Goal: Transaction & Acquisition: Purchase product/service

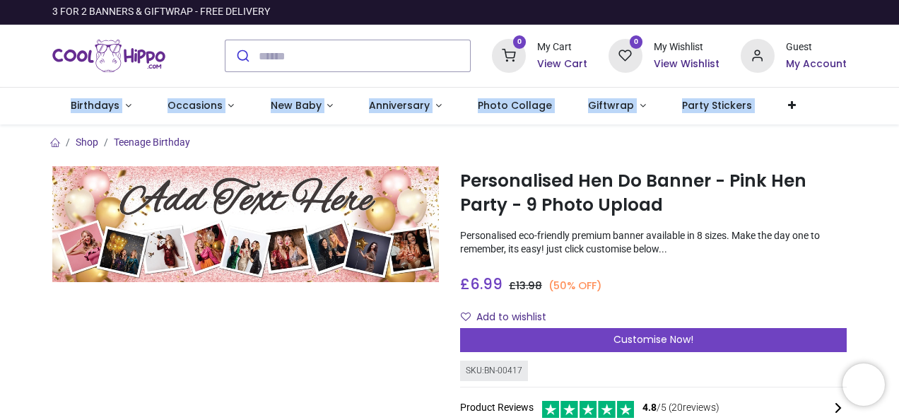
drag, startPoint x: 896, startPoint y: 74, endPoint x: 895, endPoint y: 95, distance: 20.6
click at [895, 95] on header "3 FOR 2 BANNERS & GIFTWRAP - FREE DELIVERY 0 My Cart 0" at bounding box center [449, 62] width 899 height 124
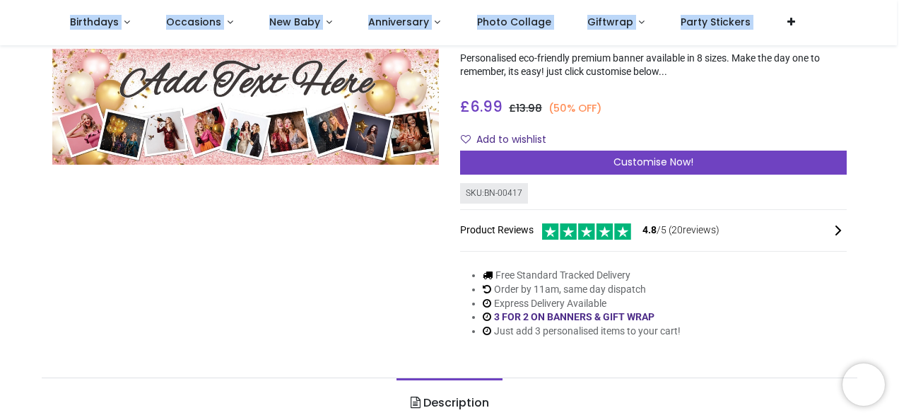
scroll to position [35, 0]
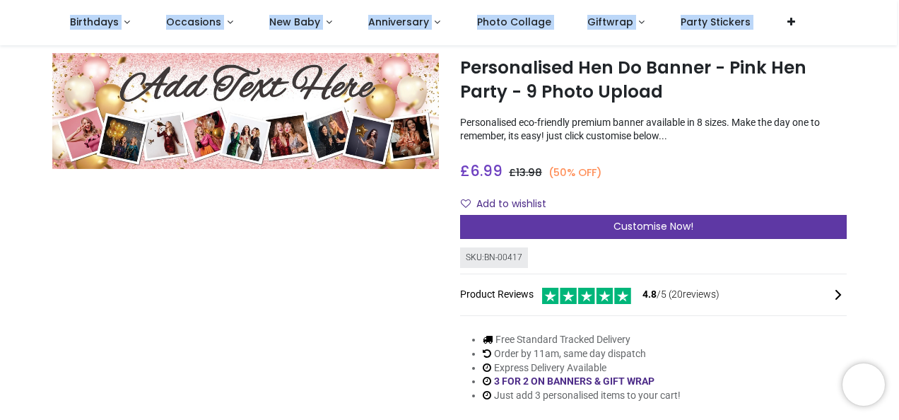
click at [700, 227] on div "Customise Now!" at bounding box center [653, 227] width 387 height 24
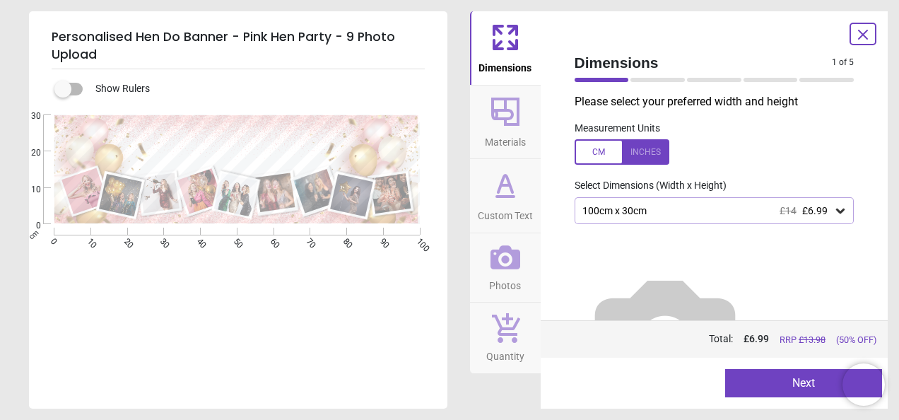
click at [710, 214] on div "100cm x 30cm £14 £6.99" at bounding box center [707, 211] width 253 height 12
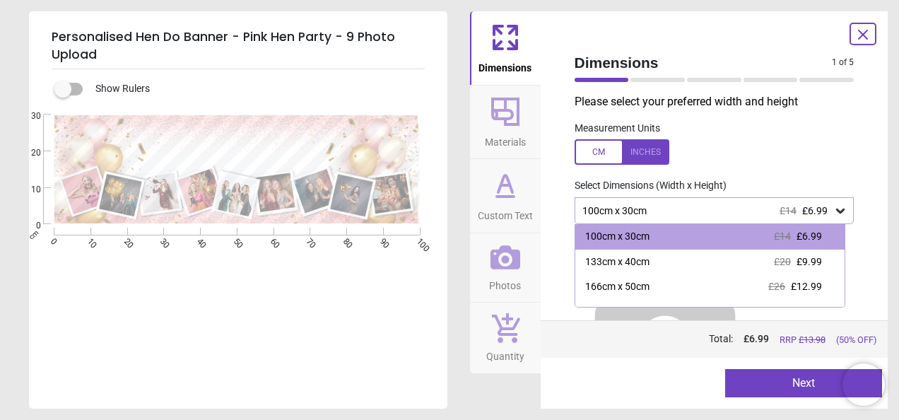
scroll to position [6, 0]
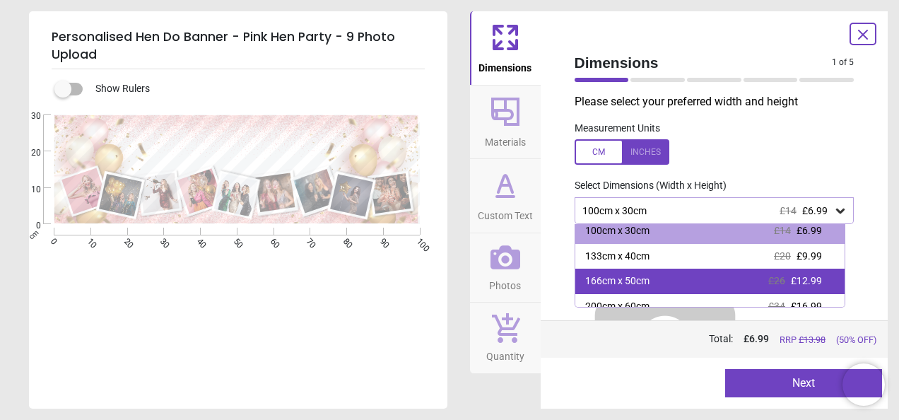
click at [810, 279] on span "£12.99" at bounding box center [806, 280] width 31 height 11
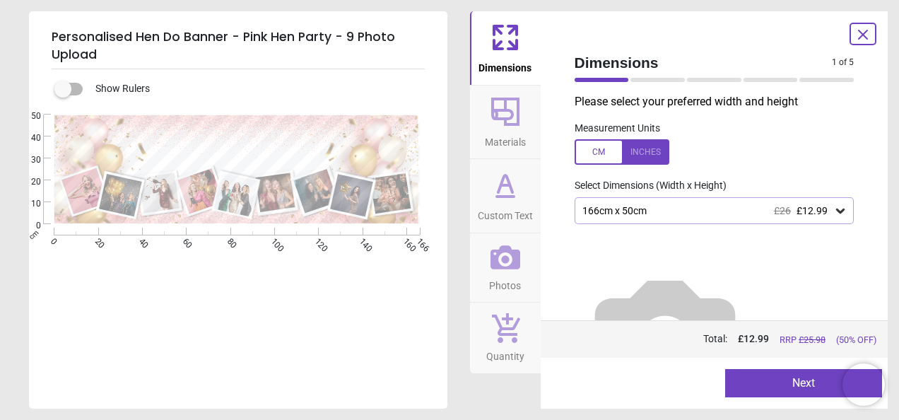
click at [515, 118] on icon at bounding box center [506, 112] width 34 height 34
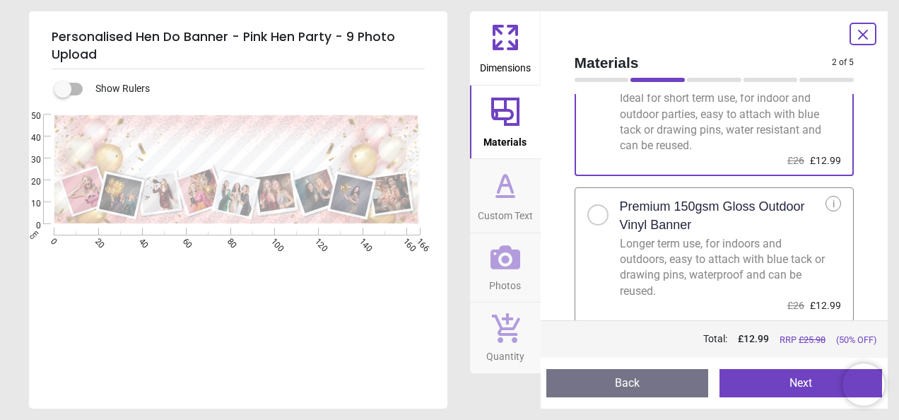
scroll to position [56, 0]
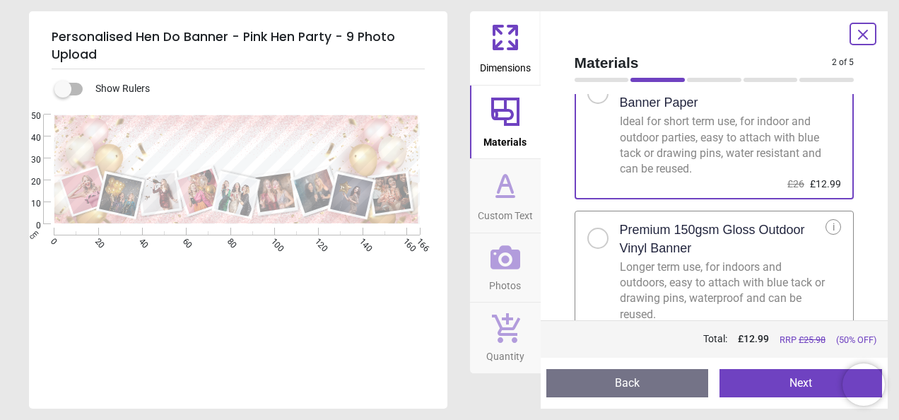
click at [481, 200] on button "Custom Text" at bounding box center [505, 196] width 71 height 74
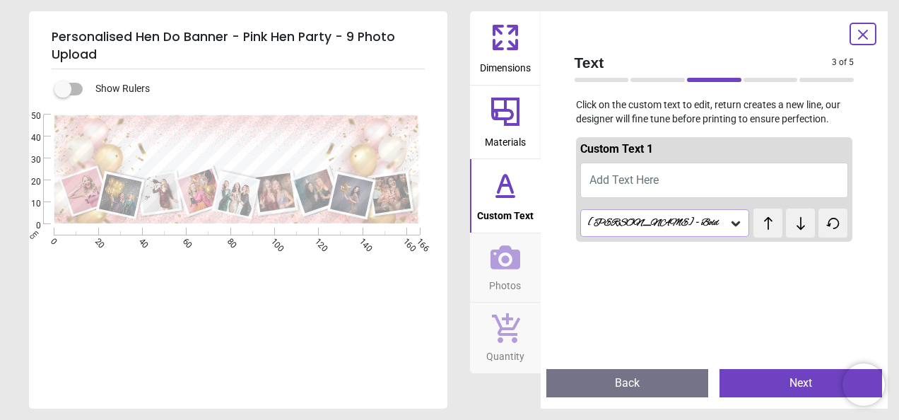
click at [645, 182] on span "Add Text Here" at bounding box center [624, 179] width 69 height 13
type textarea "**********"
click at [798, 223] on icon at bounding box center [800, 223] width 21 height 14
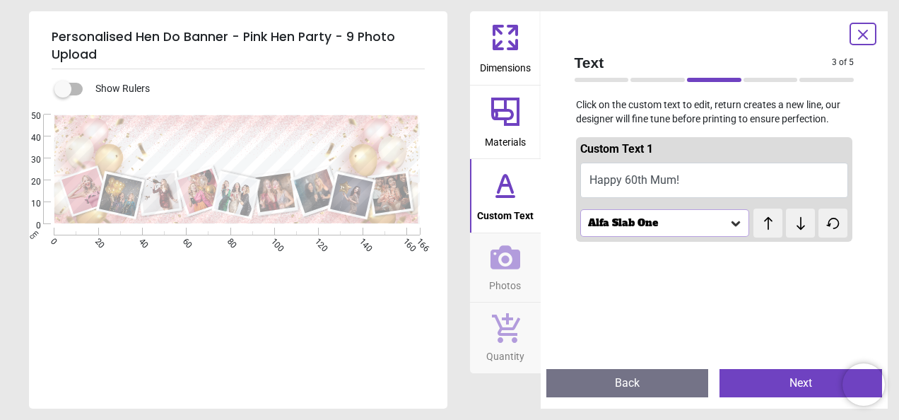
click at [798, 223] on icon at bounding box center [800, 223] width 21 height 14
click at [510, 256] on icon at bounding box center [506, 258] width 30 height 30
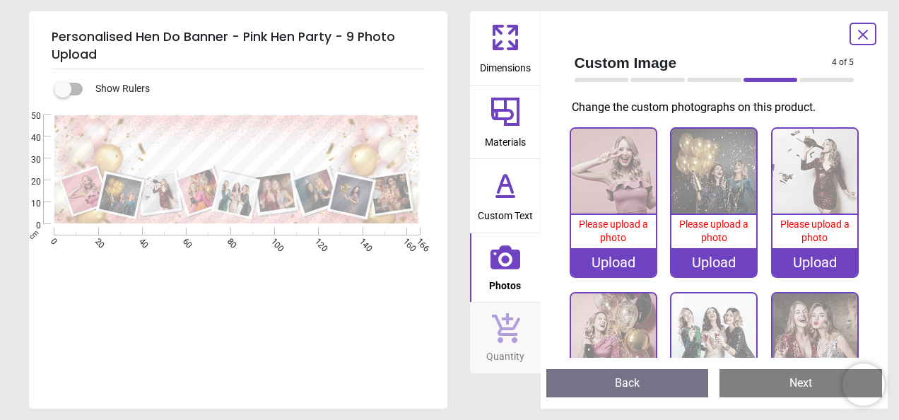
click at [872, 35] on div at bounding box center [863, 34] width 27 height 23
click at [863, 38] on icon at bounding box center [863, 34] width 17 height 17
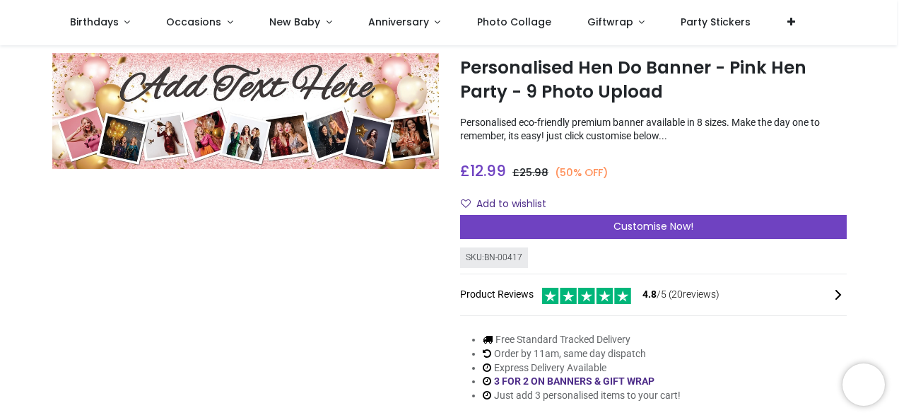
click at [585, 339] on li "Free Standard Tracked Delivery" at bounding box center [582, 340] width 198 height 14
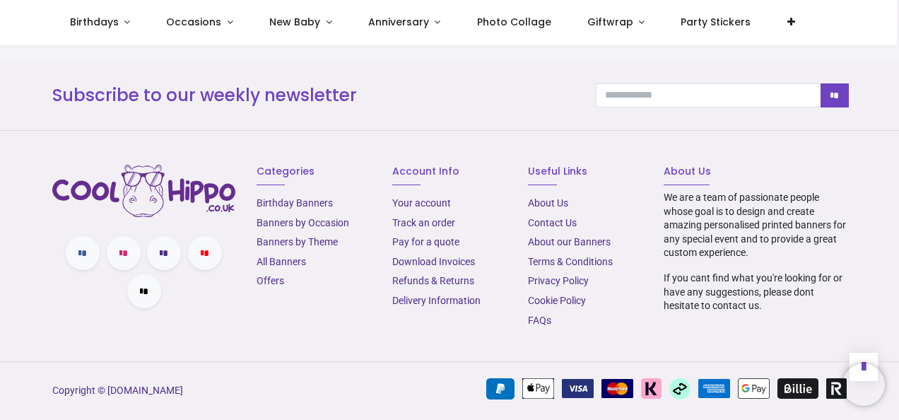
scroll to position [1901, 0]
